Goal: Communication & Community: Answer question/provide support

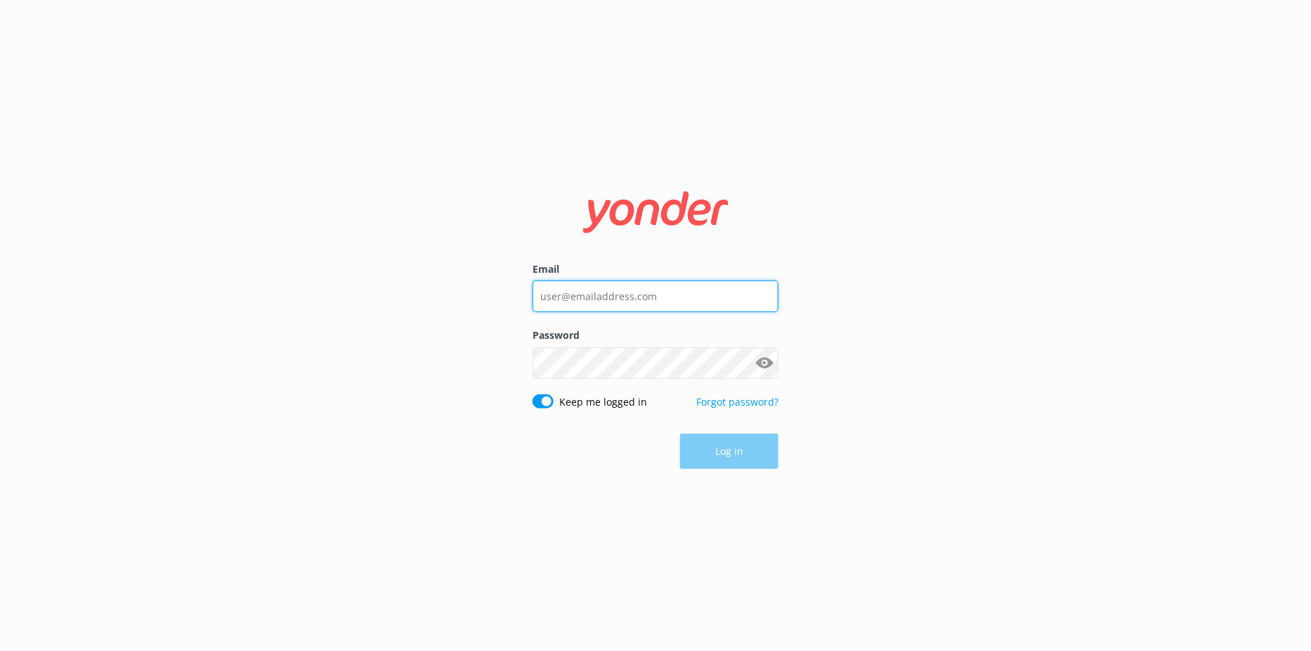
type input "[EMAIL_ADDRESS][DOMAIN_NAME]"
click at [981, 390] on div "Email [EMAIL_ADDRESS][DOMAIN_NAME] Password Show password Keep me logged in For…" at bounding box center [655, 325] width 1311 height 651
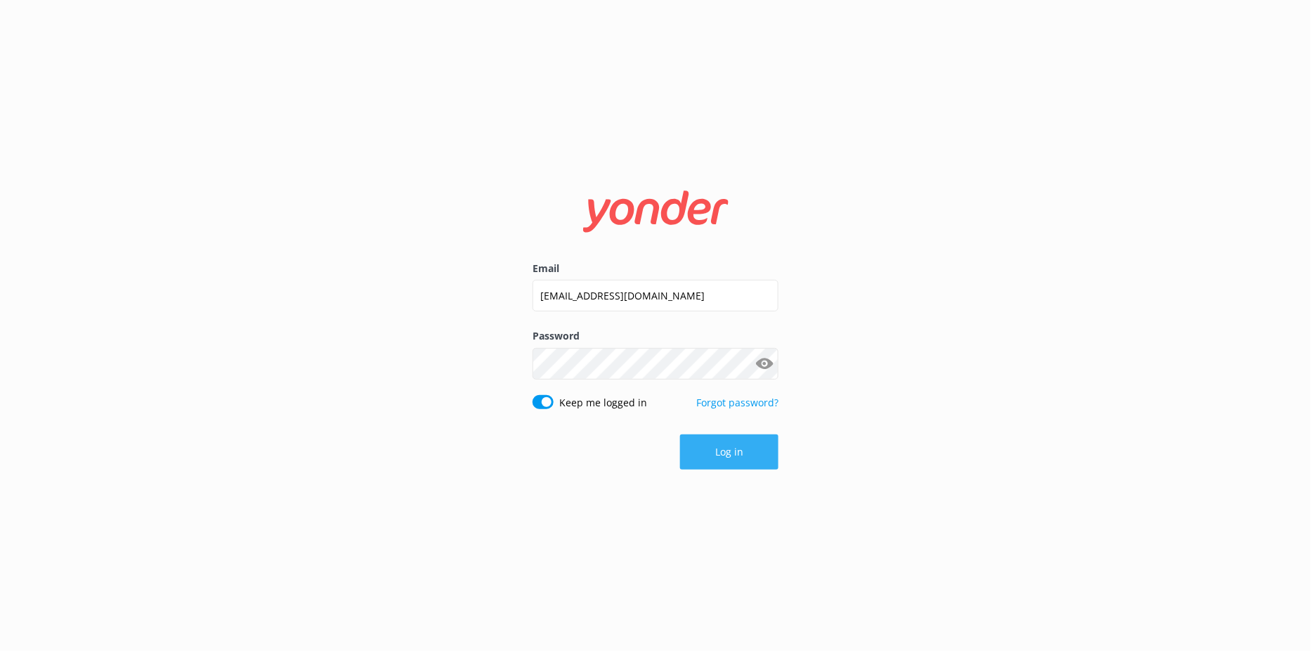
click at [759, 462] on button "Log in" at bounding box center [729, 451] width 98 height 35
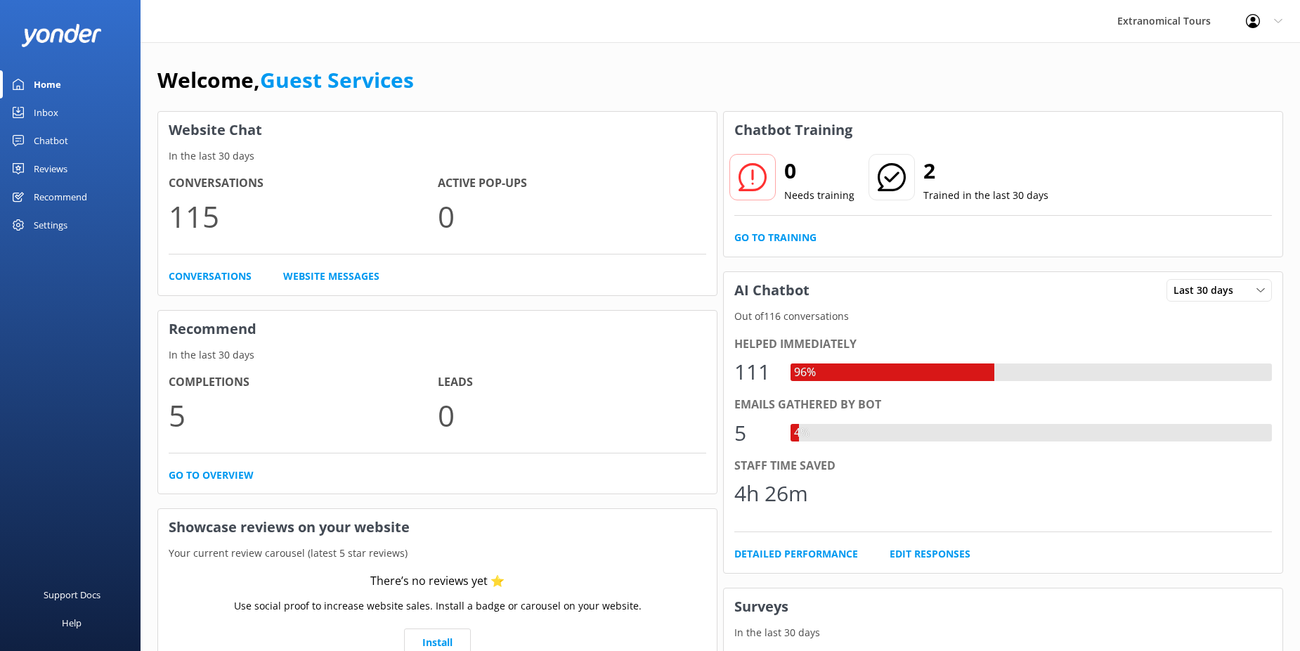
click at [64, 110] on link "Inbox" at bounding box center [70, 112] width 140 height 28
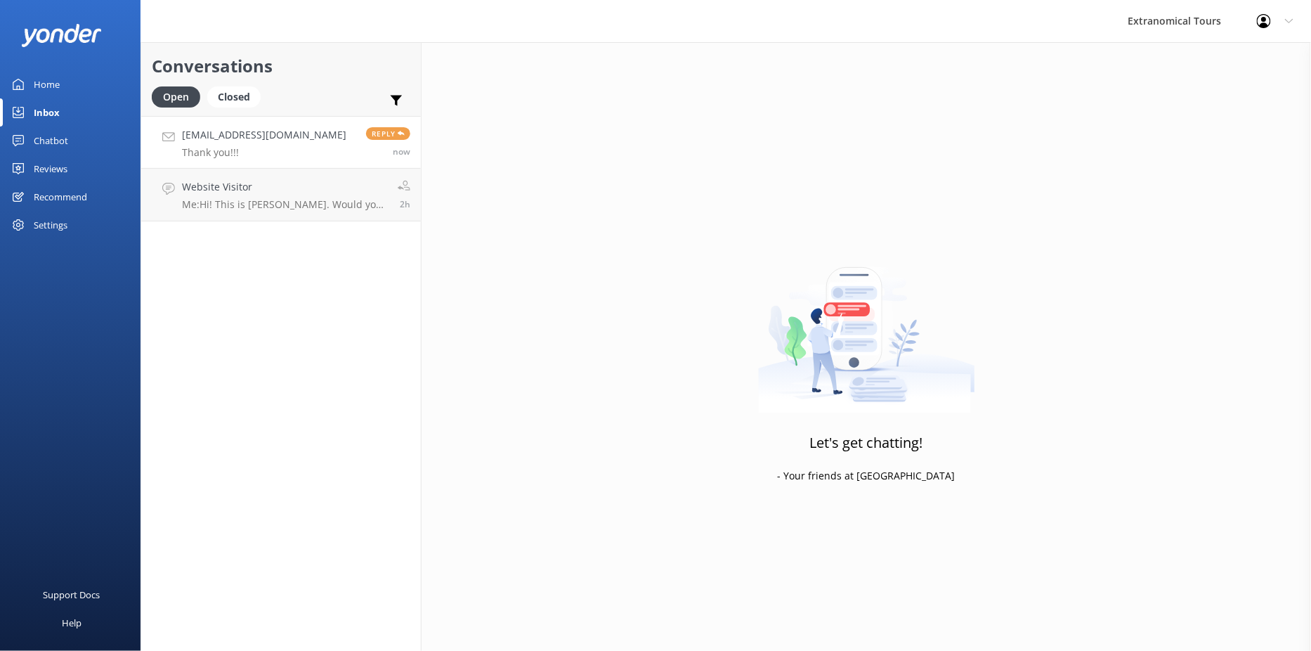
click at [259, 135] on h4 "[EMAIL_ADDRESS][DOMAIN_NAME]" at bounding box center [264, 134] width 164 height 15
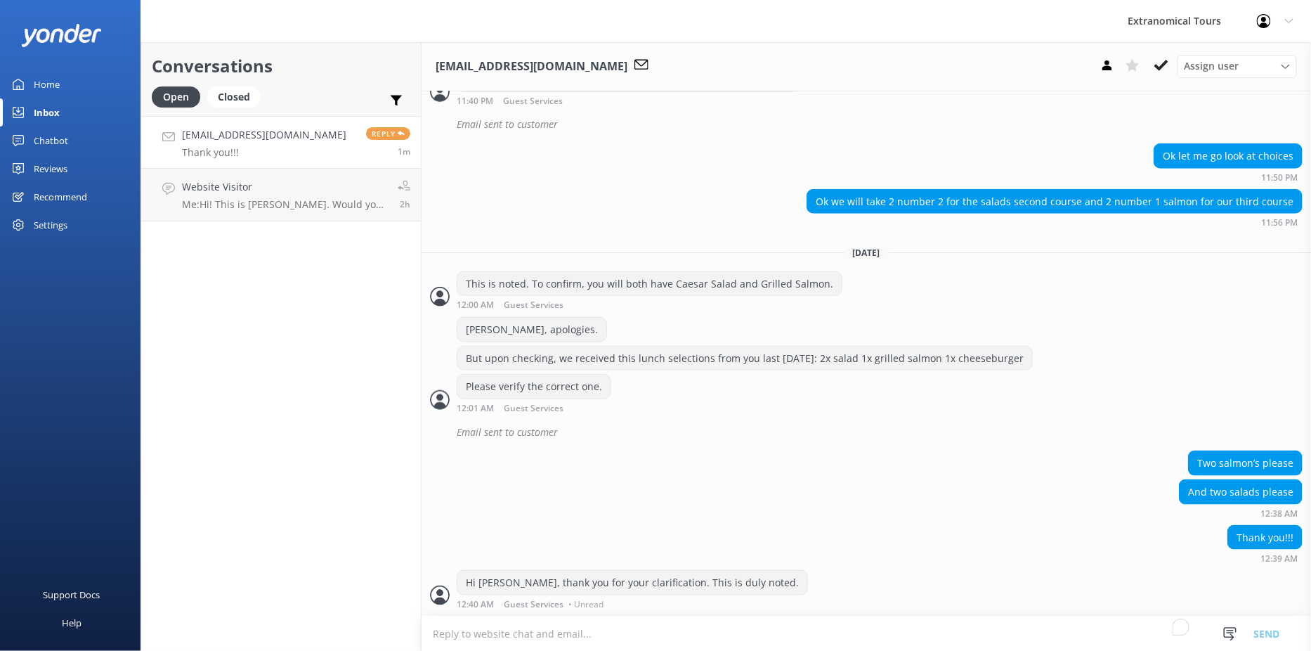
scroll to position [478, 0]
click at [295, 149] on p "Thank you!!!" at bounding box center [264, 152] width 164 height 13
click at [301, 198] on p "Me: Hi! This is [PERSON_NAME]. Would you like to book the tour?" at bounding box center [284, 204] width 205 height 13
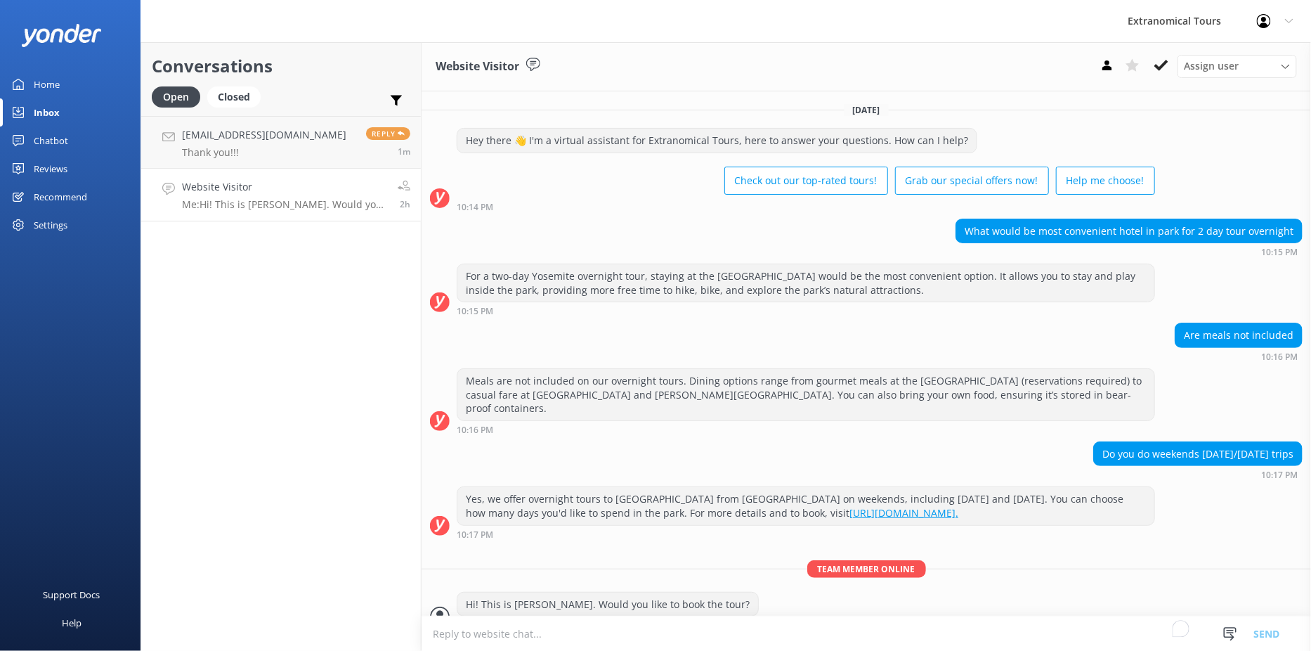
scroll to position [1, 0]
